Goal: Task Accomplishment & Management: Complete application form

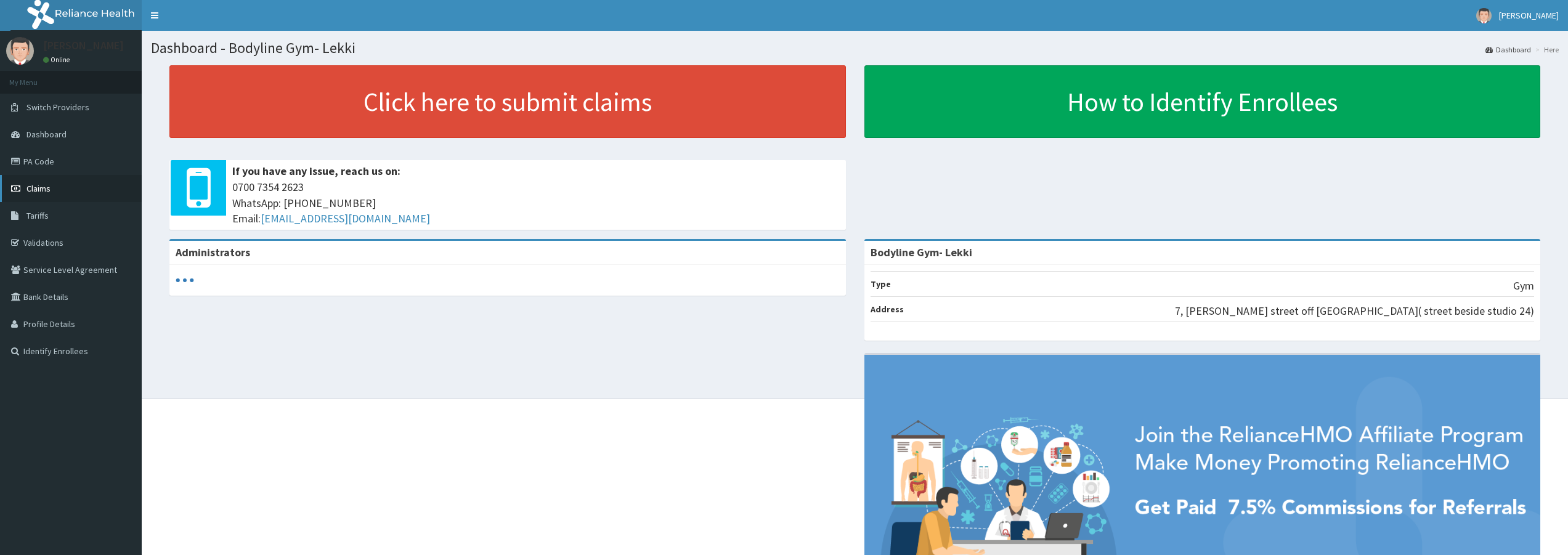
click at [35, 188] on span "Claims" at bounding box center [38, 188] width 24 height 11
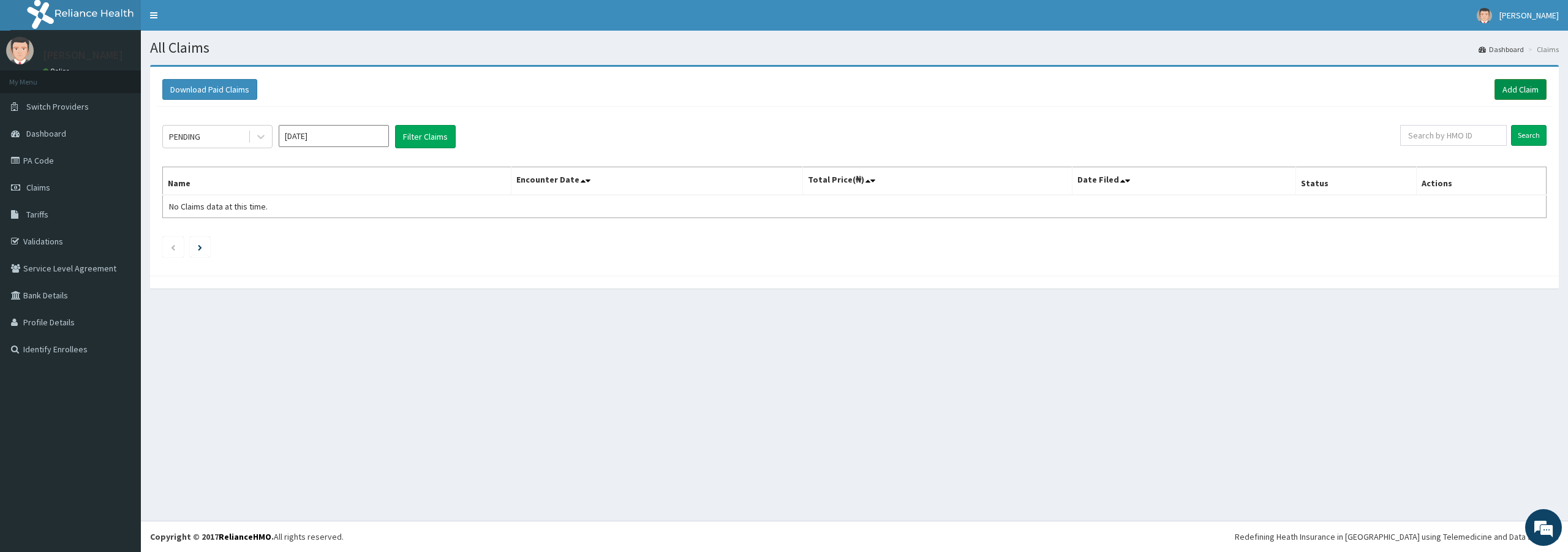
click at [1512, 87] on link "Add Claim" at bounding box center [1520, 89] width 52 height 21
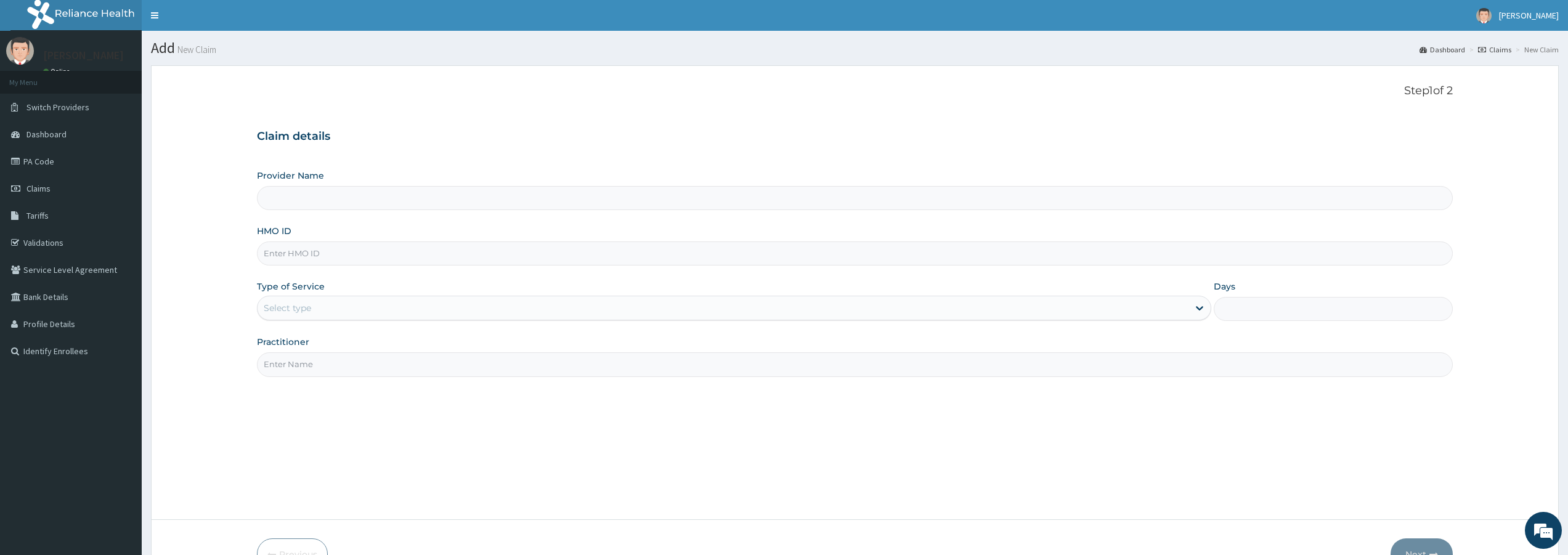
type input "Bodyline Gym- Lekki"
type input "1"
click at [300, 251] on input "HMO ID" at bounding box center [854, 253] width 1196 height 24
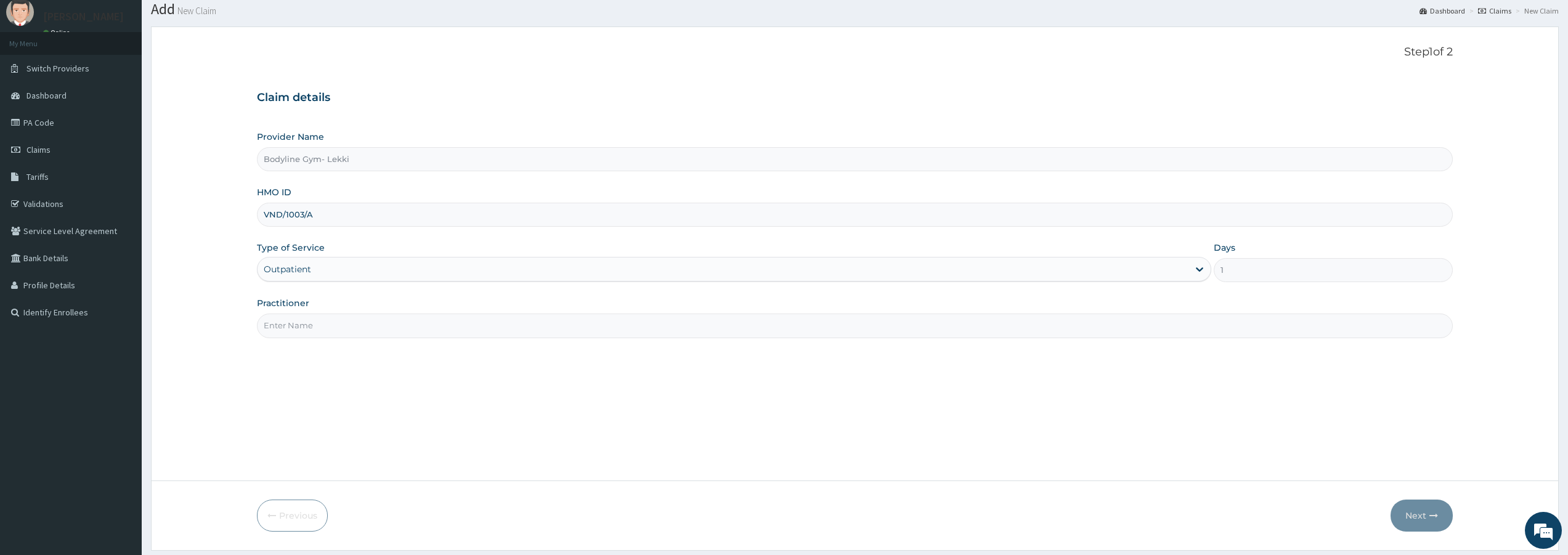
scroll to position [75, 0]
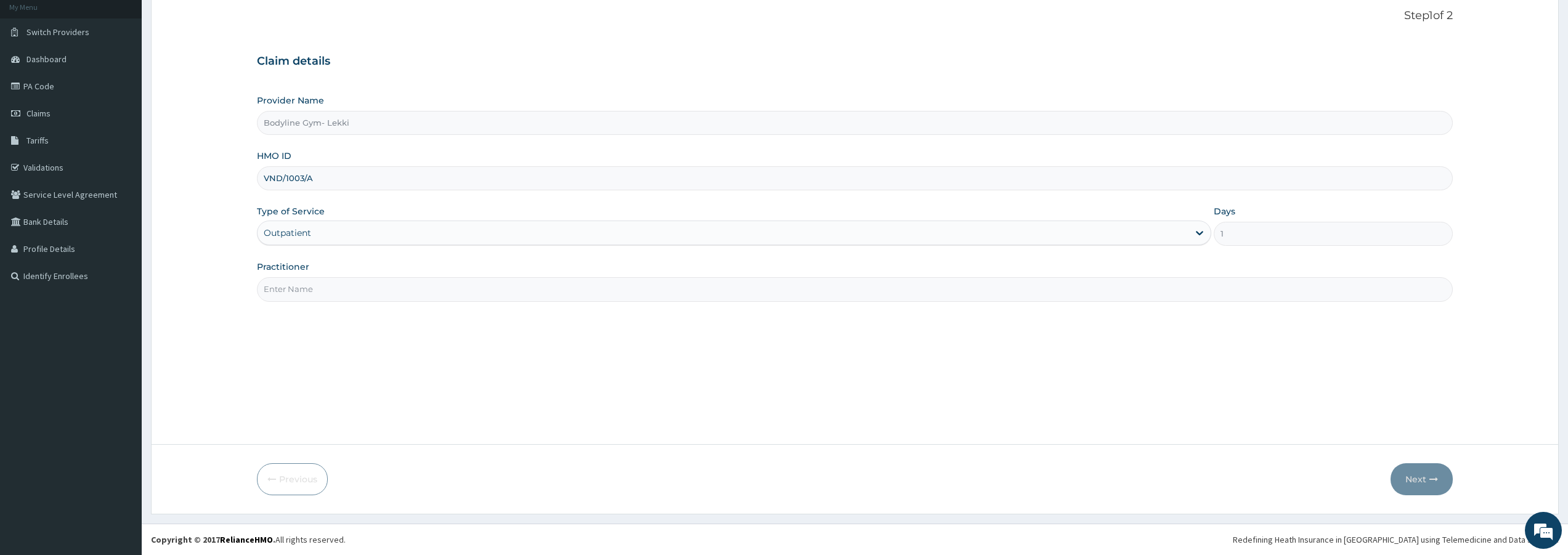
click at [296, 178] on input "VND/1003/A" at bounding box center [854, 178] width 1196 height 24
type input "VND/10003/A"
click at [301, 286] on input "Practitioner" at bounding box center [854, 289] width 1196 height 24
type input "BODYLINE"
click at [1416, 478] on button "Next" at bounding box center [1421, 478] width 62 height 32
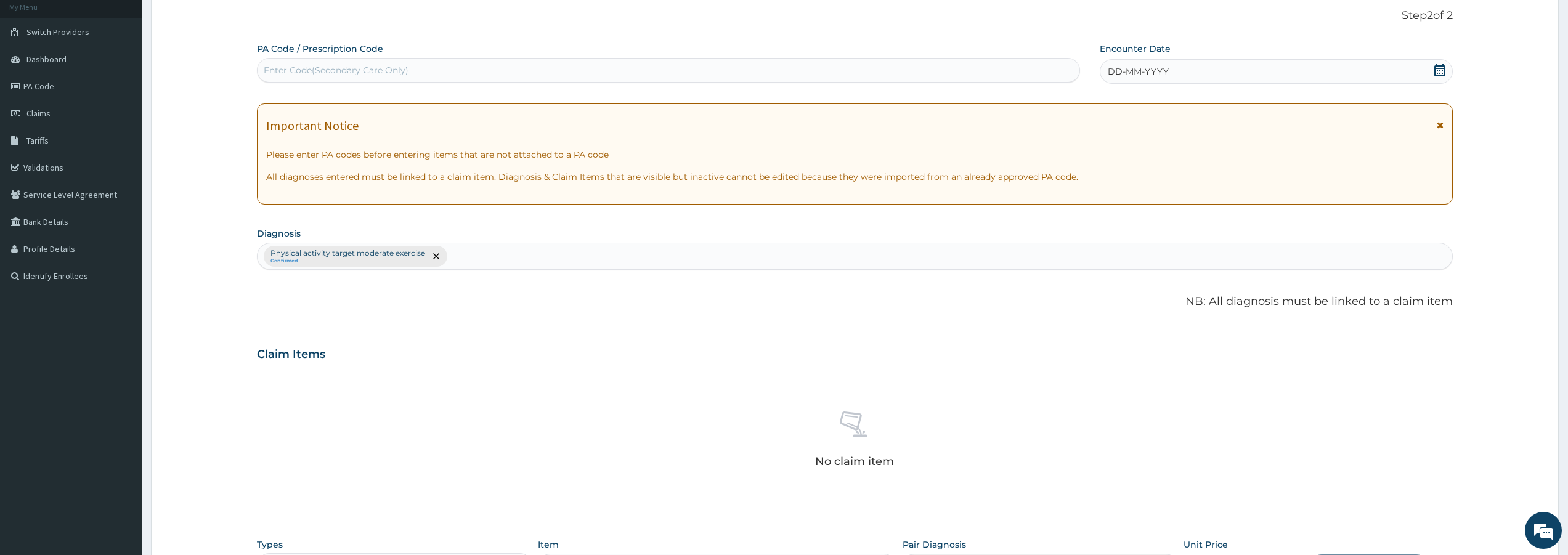
click at [319, 69] on div "Enter Code(Secondary Care Only)" at bounding box center [336, 70] width 145 height 13
type input "PA/F0F474"
click at [1119, 72] on span "DD-MM-YYYY" at bounding box center [1138, 71] width 61 height 13
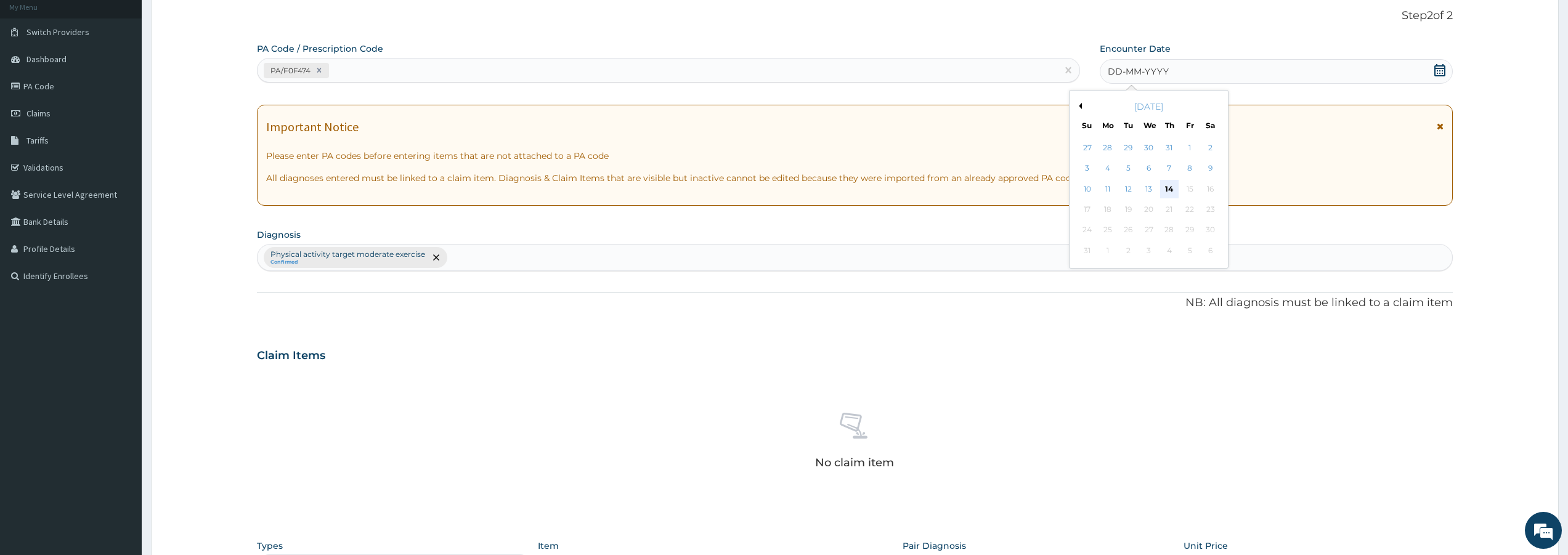
click at [1171, 190] on div "14" at bounding box center [1169, 189] width 18 height 18
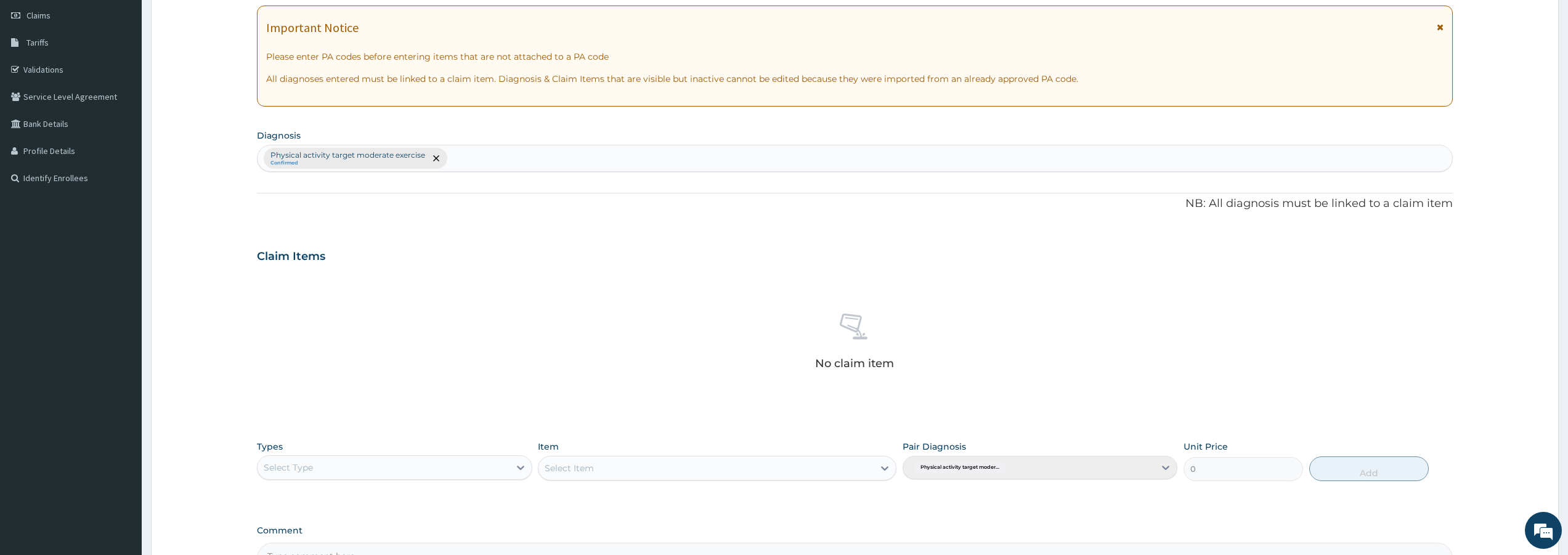
scroll to position [321, 0]
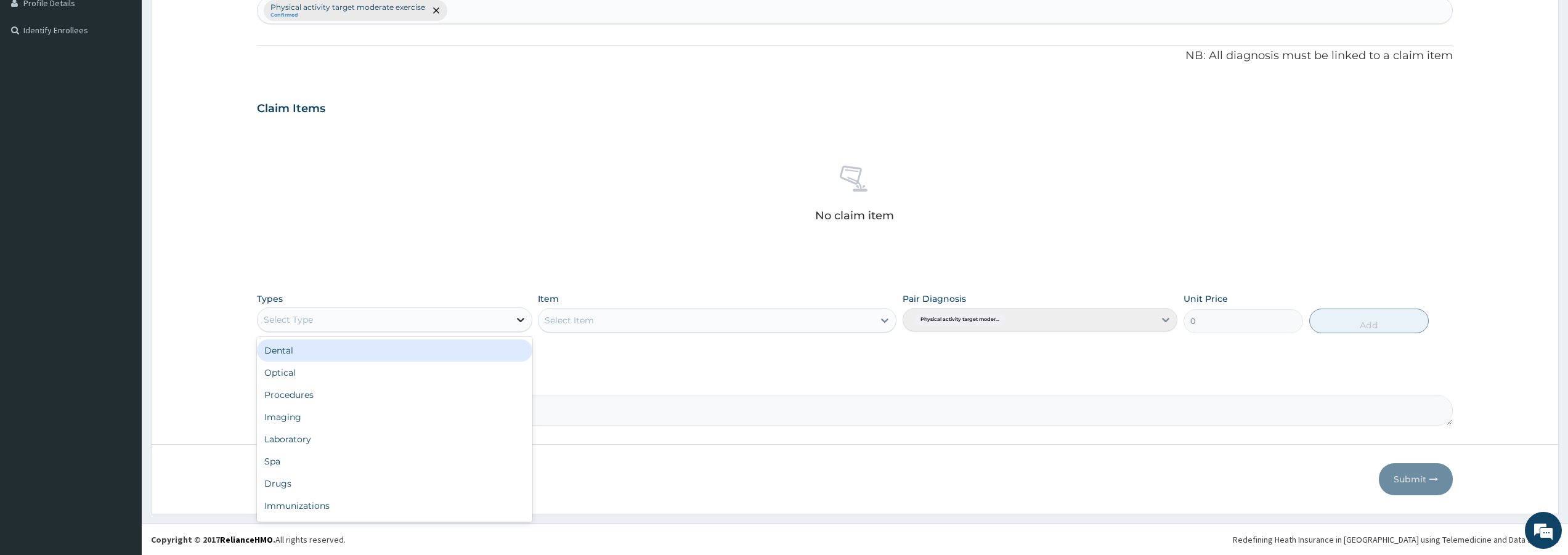
click at [518, 321] on icon at bounding box center [520, 319] width 13 height 13
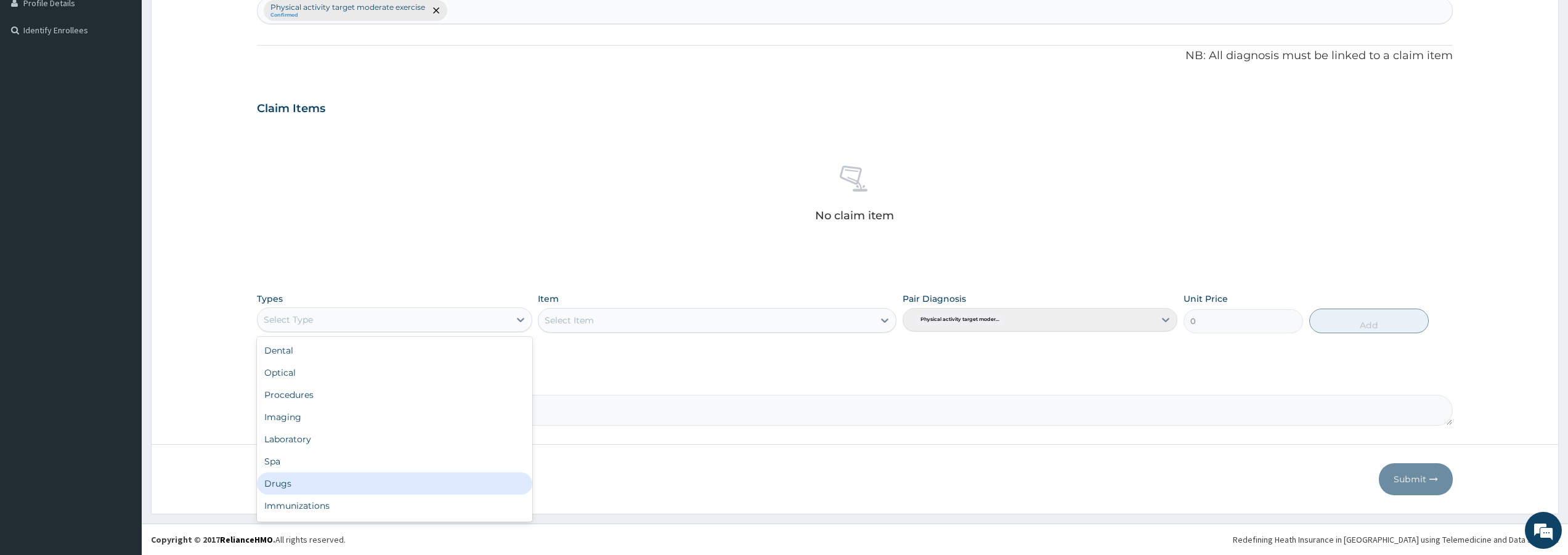
scroll to position [42, 0]
click at [319, 499] on div "Gym" at bounding box center [394, 508] width 275 height 22
click at [884, 317] on icon at bounding box center [884, 320] width 13 height 13
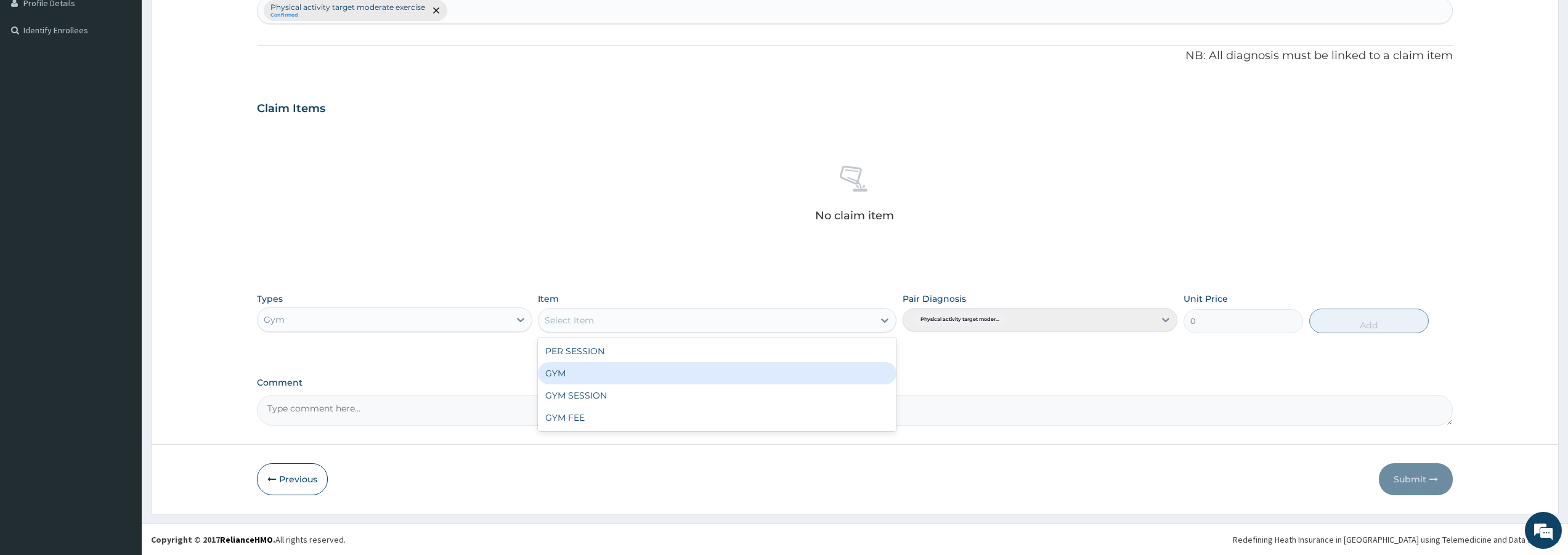
drag, startPoint x: 592, startPoint y: 370, endPoint x: 620, endPoint y: 366, distance: 28.3
click at [597, 370] on div "GYM" at bounding box center [717, 373] width 358 height 22
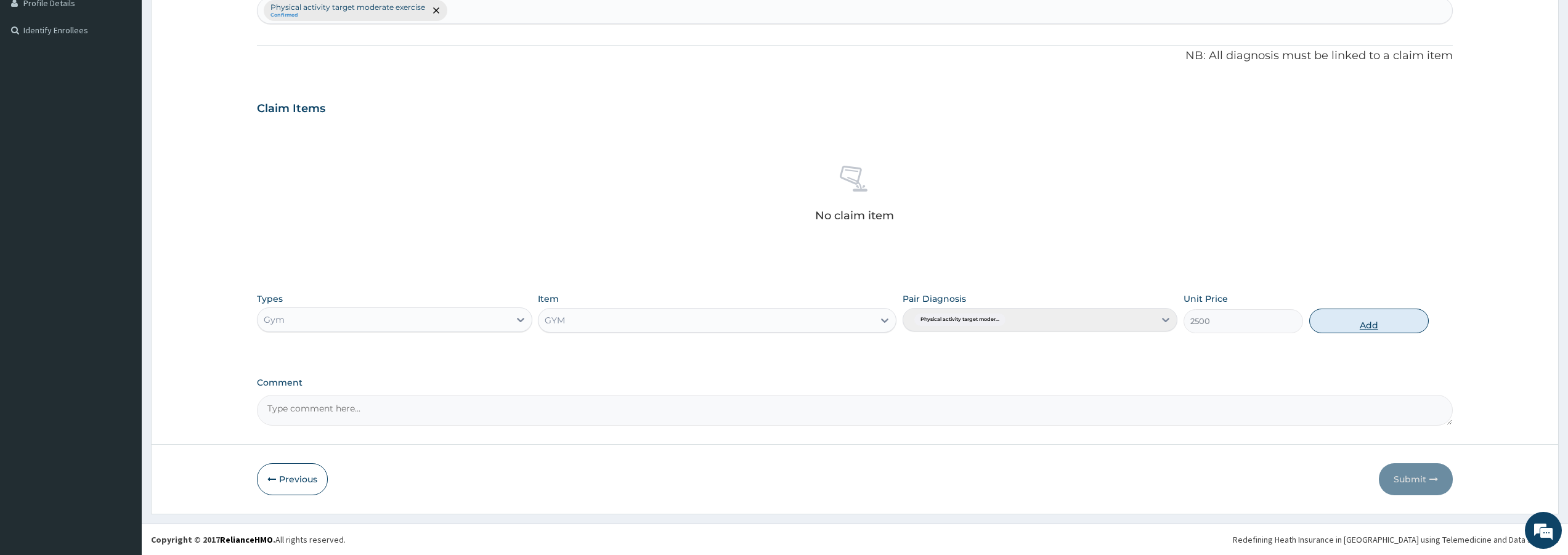
click at [1351, 328] on button "Add" at bounding box center [1369, 320] width 119 height 24
type input "0"
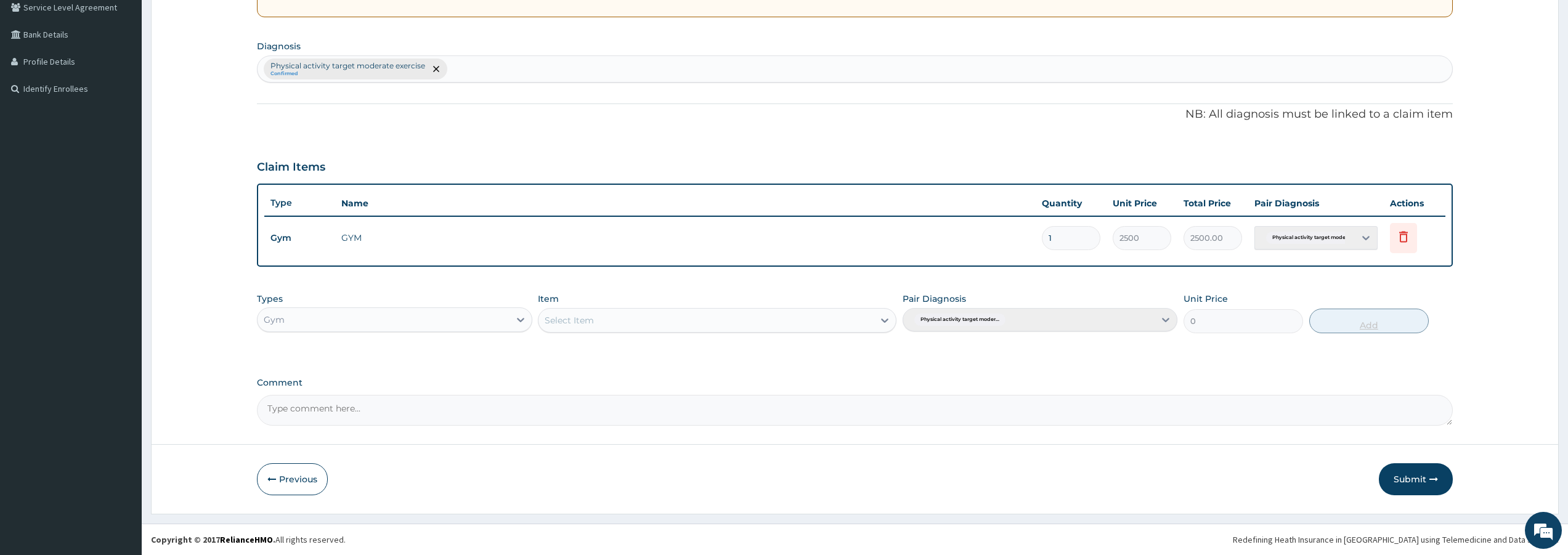
scroll to position [262, 0]
click at [1422, 475] on button "Submit" at bounding box center [1415, 478] width 74 height 32
